Goal: Information Seeking & Learning: Learn about a topic

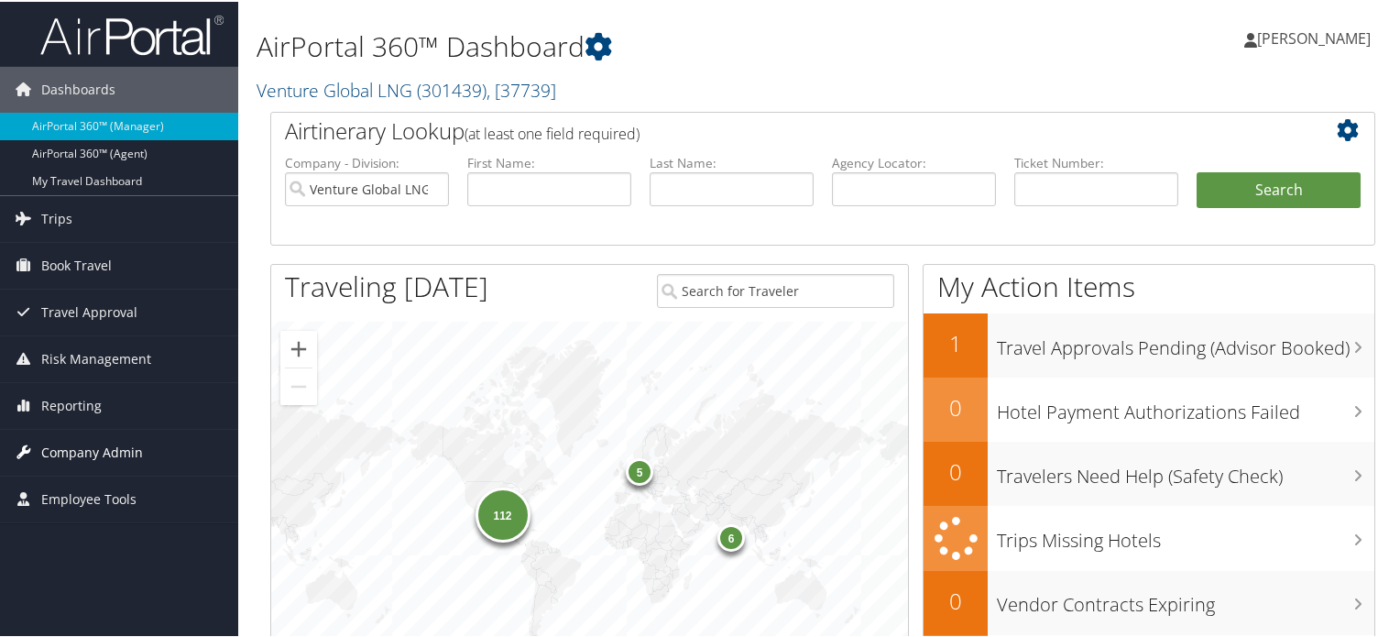
click at [107, 451] on span "Company Admin" at bounding box center [92, 451] width 102 height 46
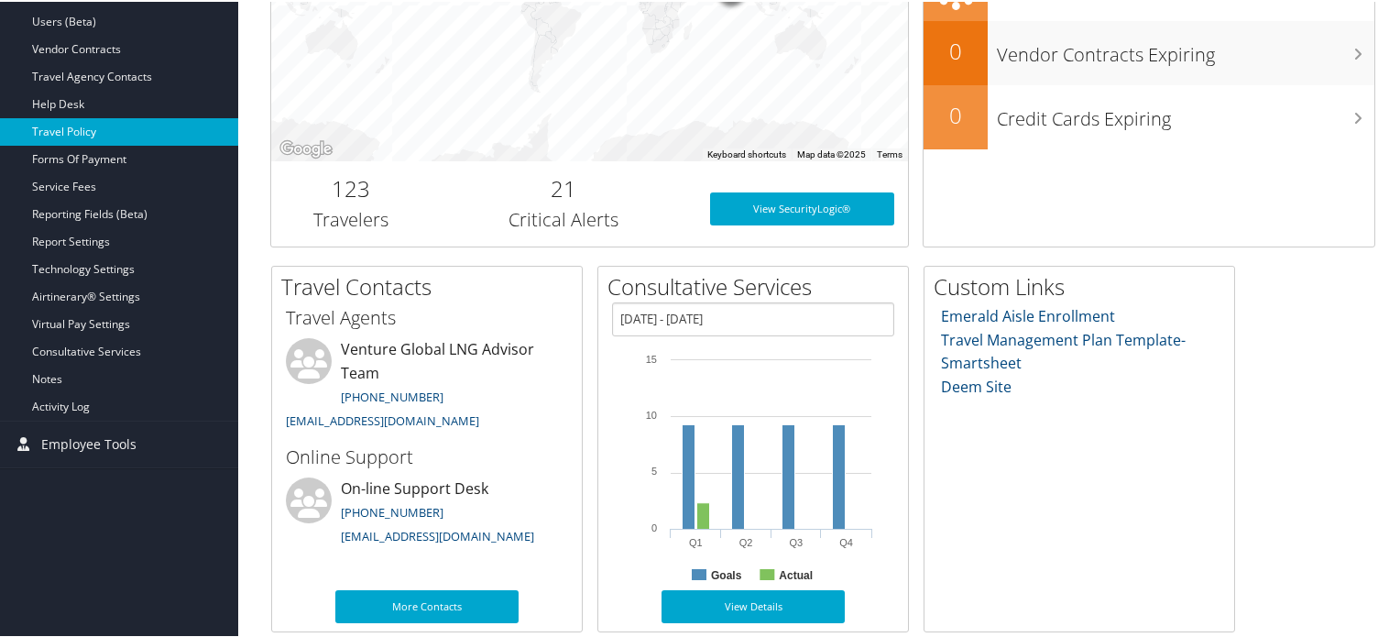
click at [71, 127] on link "Travel Policy" at bounding box center [119, 129] width 238 height 27
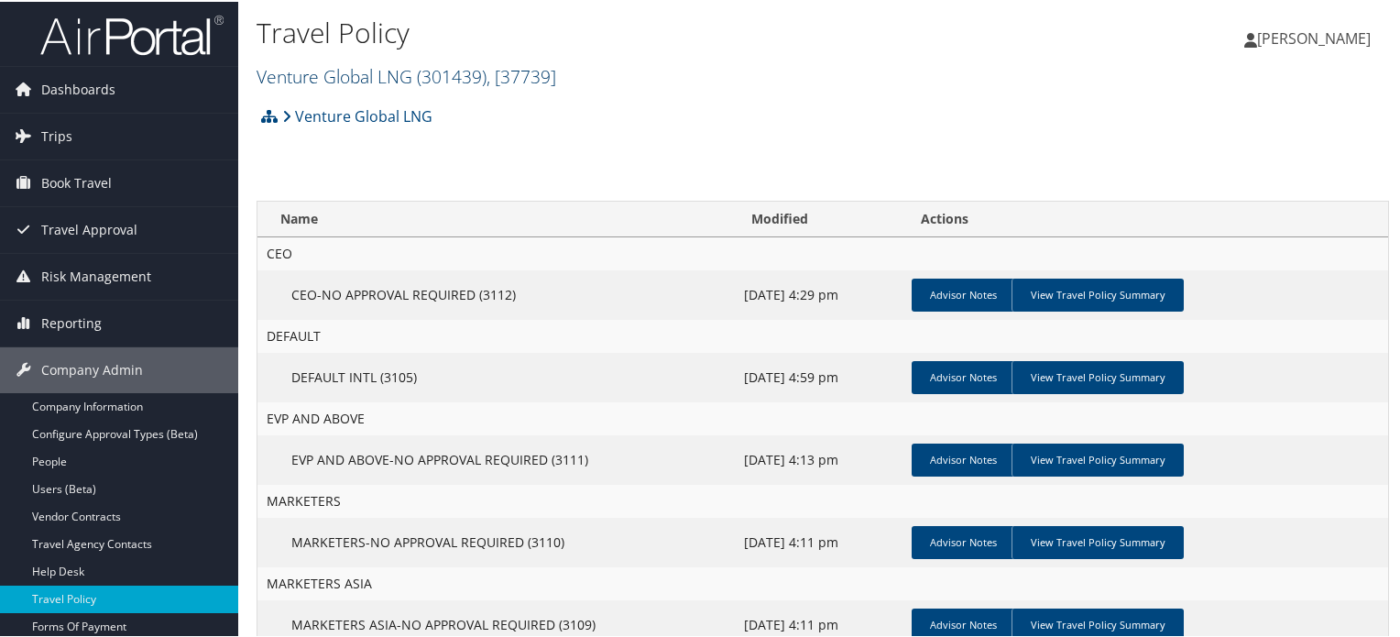
click at [417, 80] on link "Venture Global LNG ( 301439 ) , [ 37739 ]" at bounding box center [407, 74] width 300 height 25
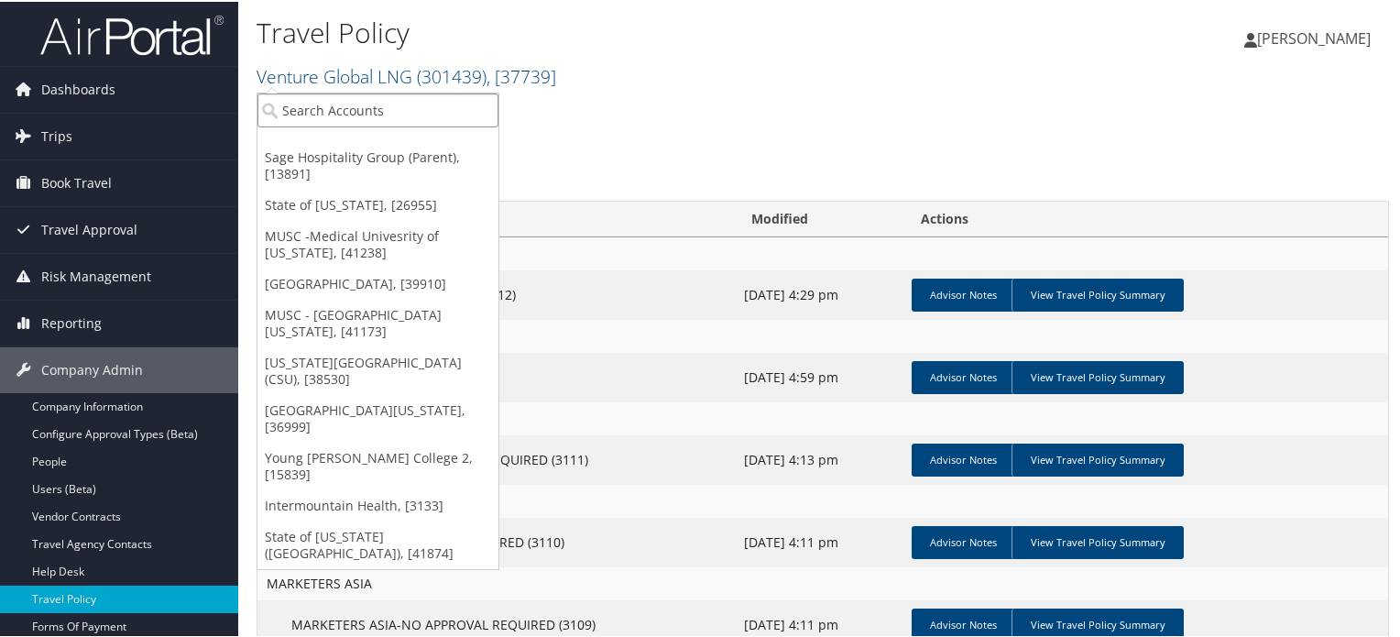
click at [408, 110] on input "search" at bounding box center [378, 109] width 241 height 34
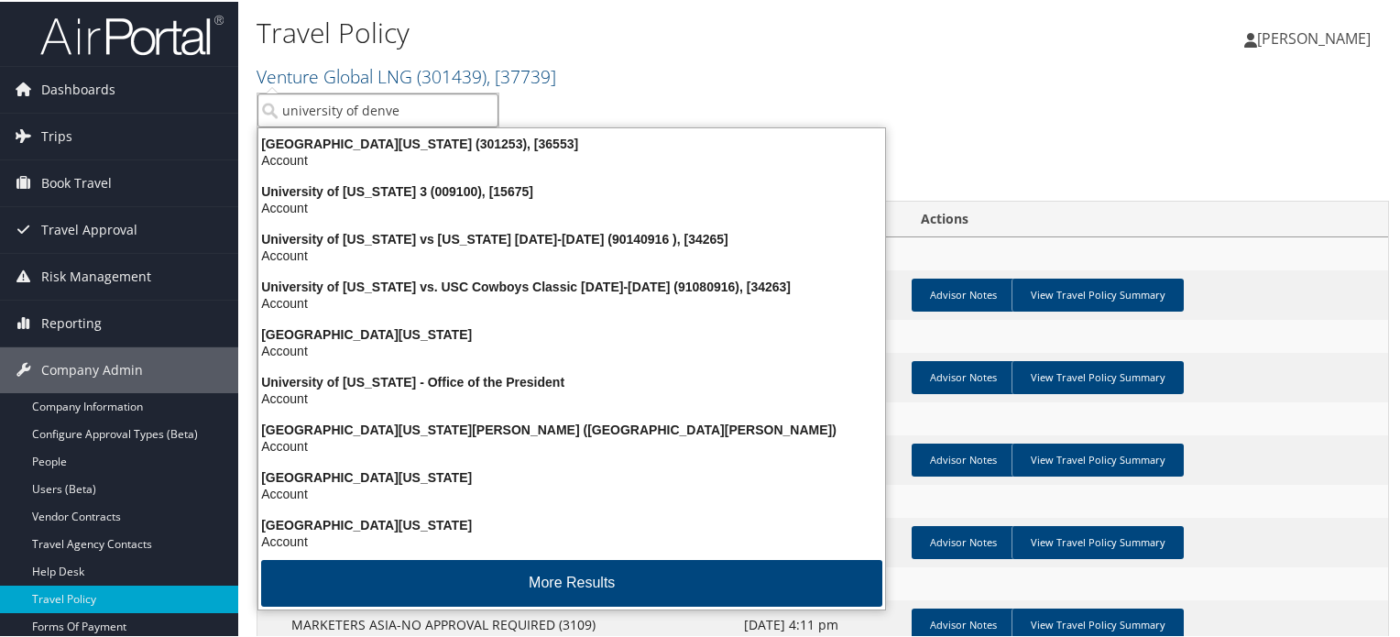
type input "[GEOGRAPHIC_DATA]"
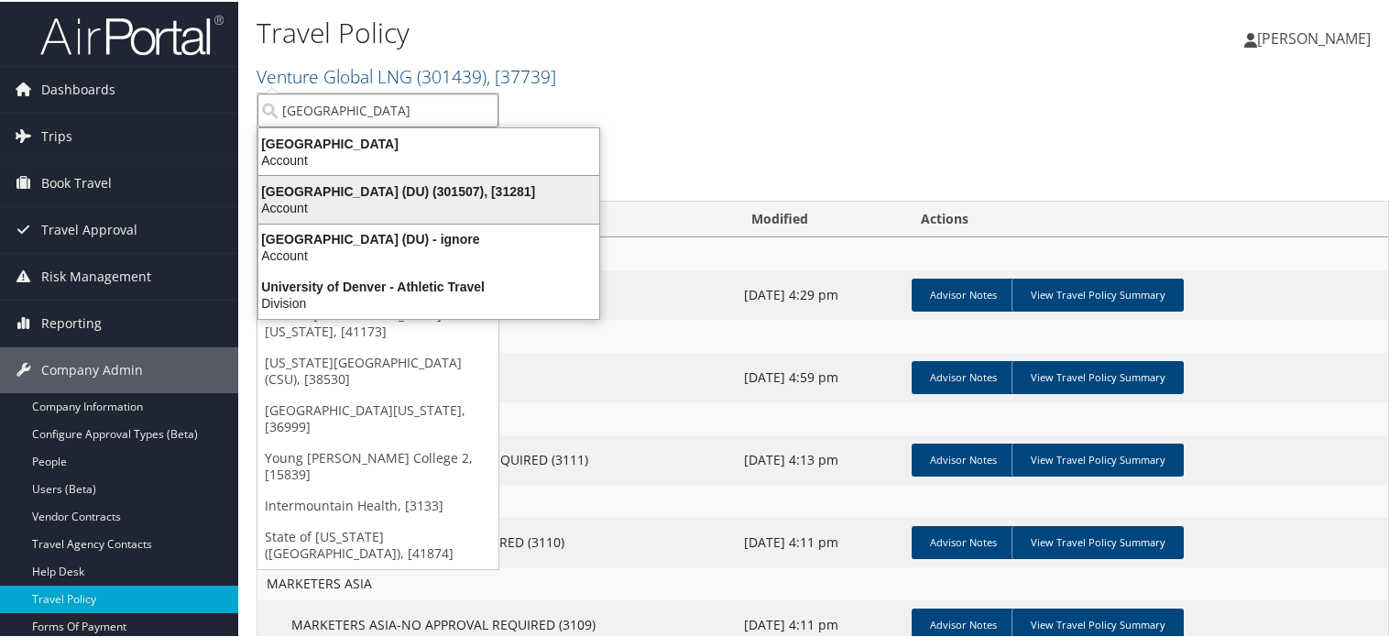
click at [408, 193] on div "University of Denver (DU) (301507), [31281]" at bounding box center [428, 189] width 363 height 16
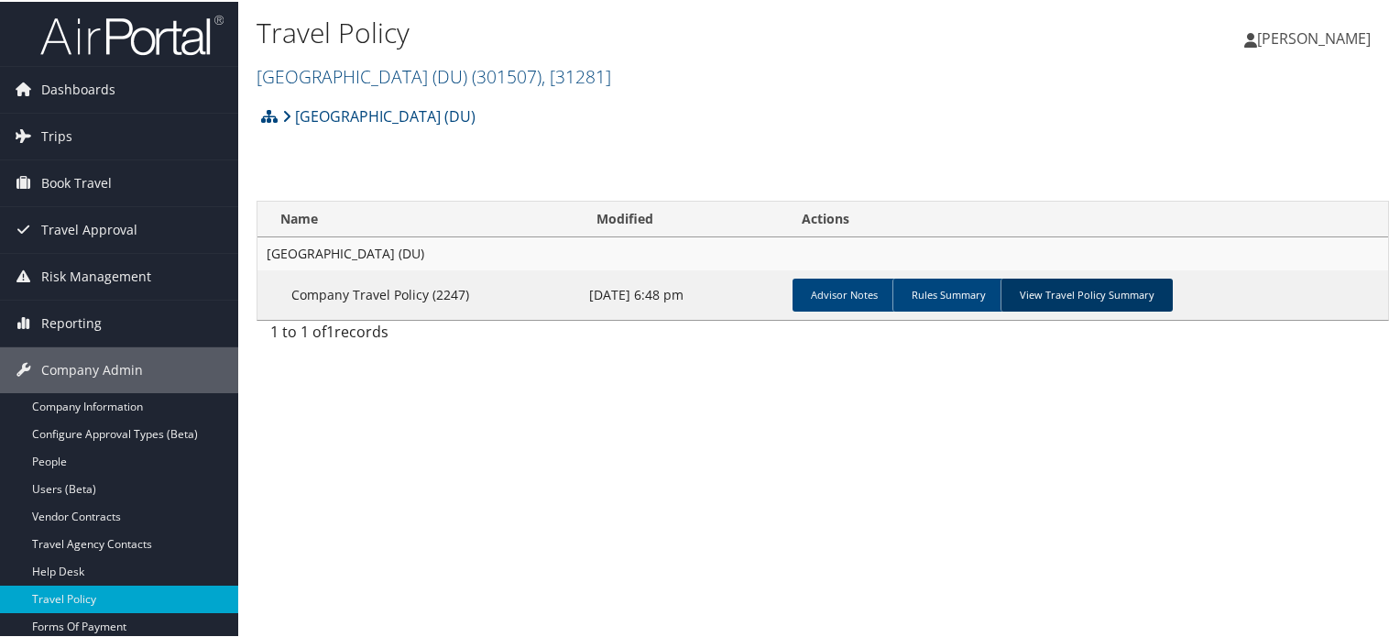
click at [1071, 292] on link "View Travel Policy Summary" at bounding box center [1087, 293] width 172 height 33
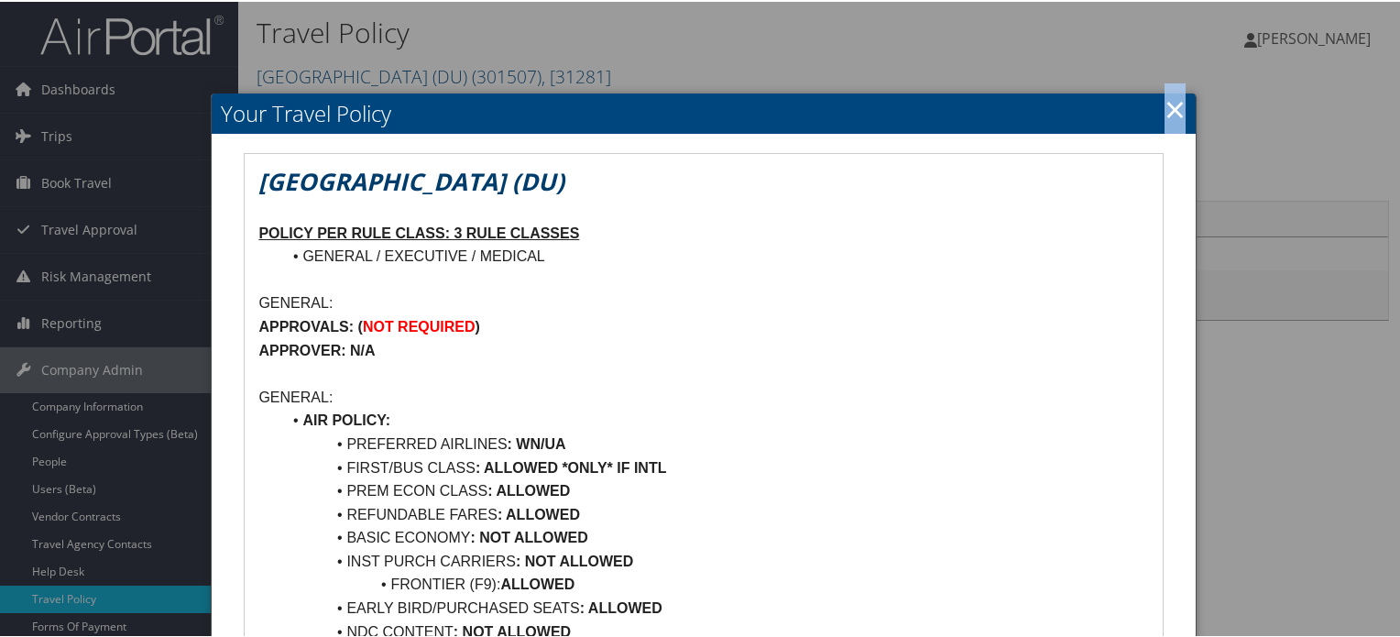
click at [1165, 105] on link "×" at bounding box center [1175, 107] width 21 height 37
